Goal: Task Accomplishment & Management: Complete application form

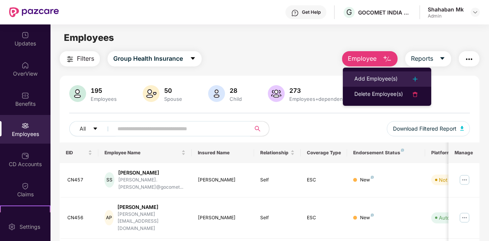
click at [350, 75] on li "Add Employee(s)" at bounding box center [387, 79] width 88 height 15
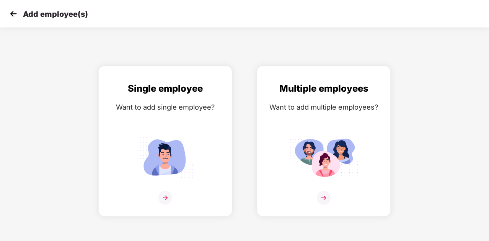
click at [8, 13] on img at bounding box center [13, 13] width 11 height 11
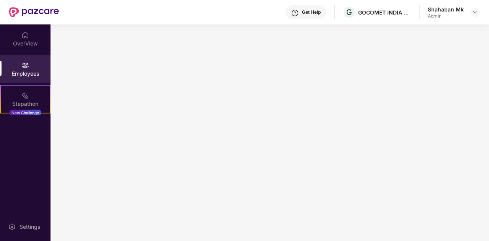
click at [11, 13] on img at bounding box center [34, 12] width 50 height 10
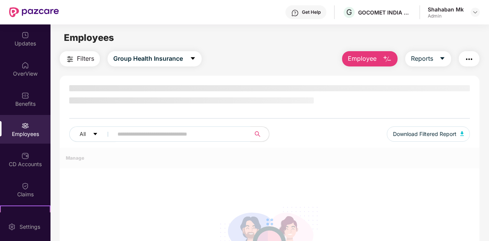
click at [28, 127] on div "Employees" at bounding box center [25, 129] width 50 height 29
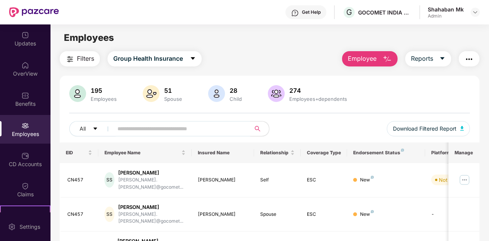
click at [364, 61] on span "Employee" at bounding box center [362, 59] width 29 height 10
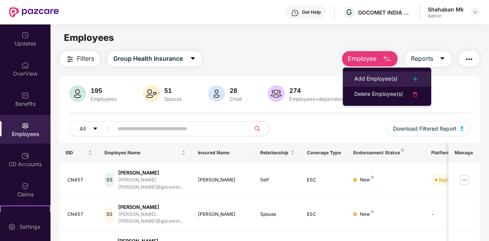
click at [353, 77] on li "Add Employee(s)" at bounding box center [387, 79] width 88 height 15
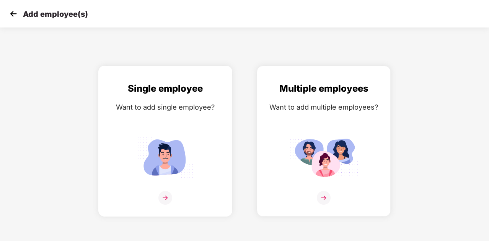
click at [168, 89] on div "Single employee" at bounding box center [165, 88] width 118 height 15
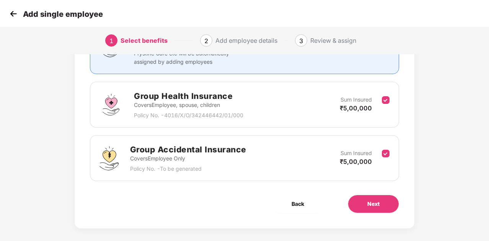
scroll to position [94, 0]
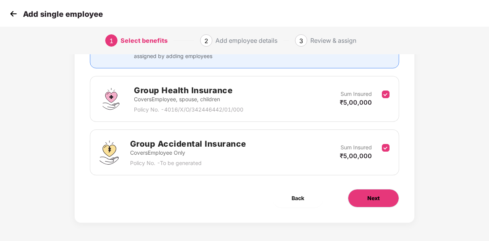
click at [363, 194] on button "Next" at bounding box center [373, 198] width 51 height 18
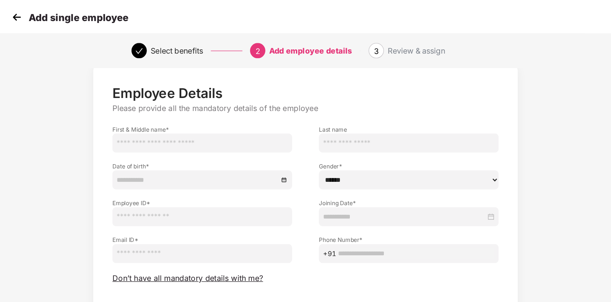
scroll to position [0, 0]
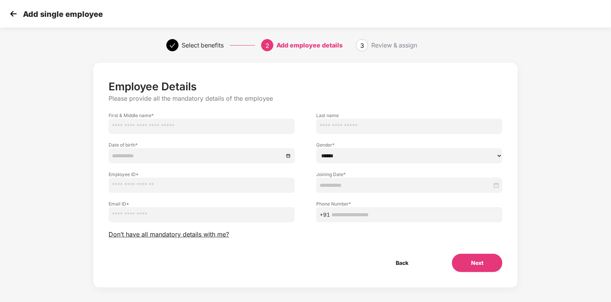
drag, startPoint x: 388, startPoint y: 2, endPoint x: 90, endPoint y: 57, distance: 303.0
click at [90, 57] on div "Select benefits 2 Add employee details 3 Review & assign" at bounding box center [305, 45] width 611 height 28
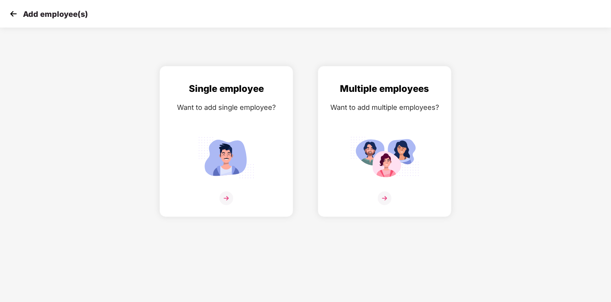
click at [10, 12] on img at bounding box center [13, 13] width 11 height 11
